Goal: Submit feedback/report problem

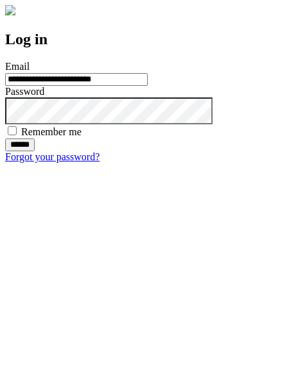
click at [35, 151] on input "******" at bounding box center [20, 145] width 30 height 13
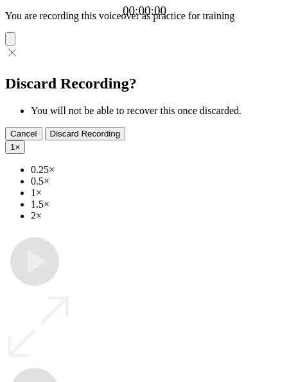
type input "**********"
